Goal: Navigation & Orientation: Understand site structure

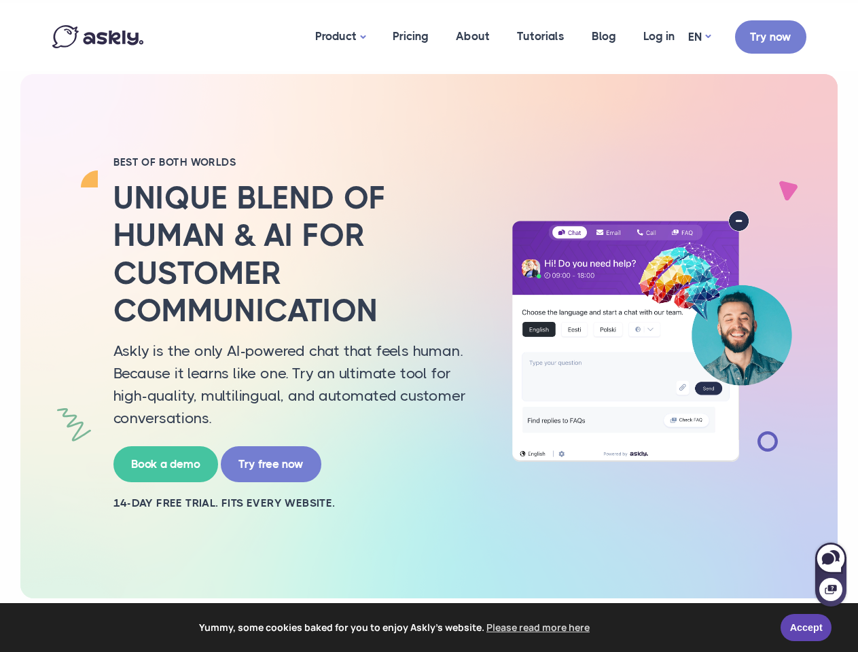
click at [429, 326] on h2 "Unique blend of human & AI for customer communication" at bounding box center [296, 254] width 367 height 150
click at [429, 628] on span "Yummy, some cookies baked for you to enjoy Askly's website. Please read more he…" at bounding box center [396, 628] width 752 height 20
click at [806, 628] on link "Accept" at bounding box center [806, 627] width 51 height 27
click at [341, 37] on link "Product" at bounding box center [340, 36] width 77 height 67
click at [831, 574] on div at bounding box center [831, 582] width 31 height 50
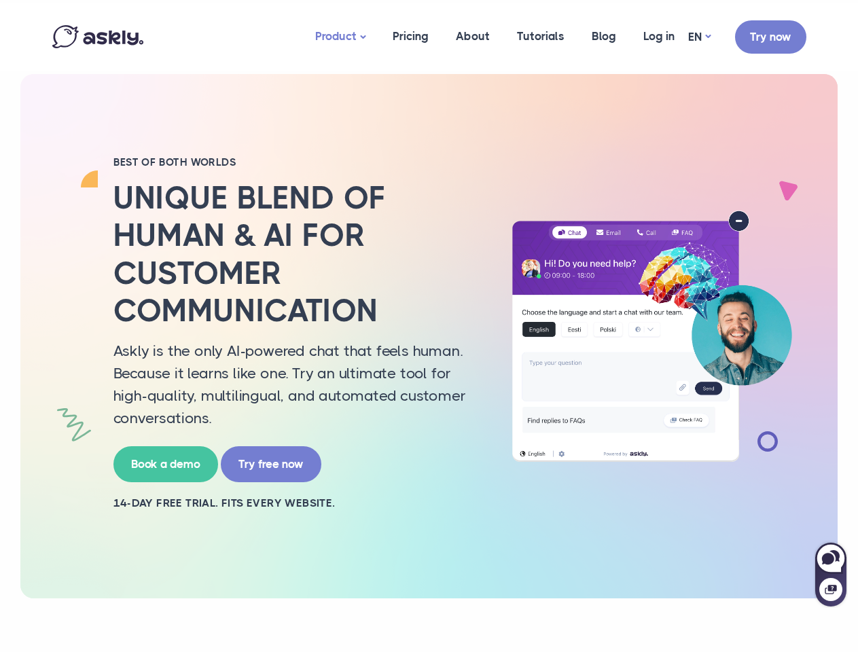
click at [831, 559] on icon at bounding box center [828, 559] width 12 height 12
click at [831, 590] on icon at bounding box center [831, 590] width 12 height 10
